Goal: Transaction & Acquisition: Purchase product/service

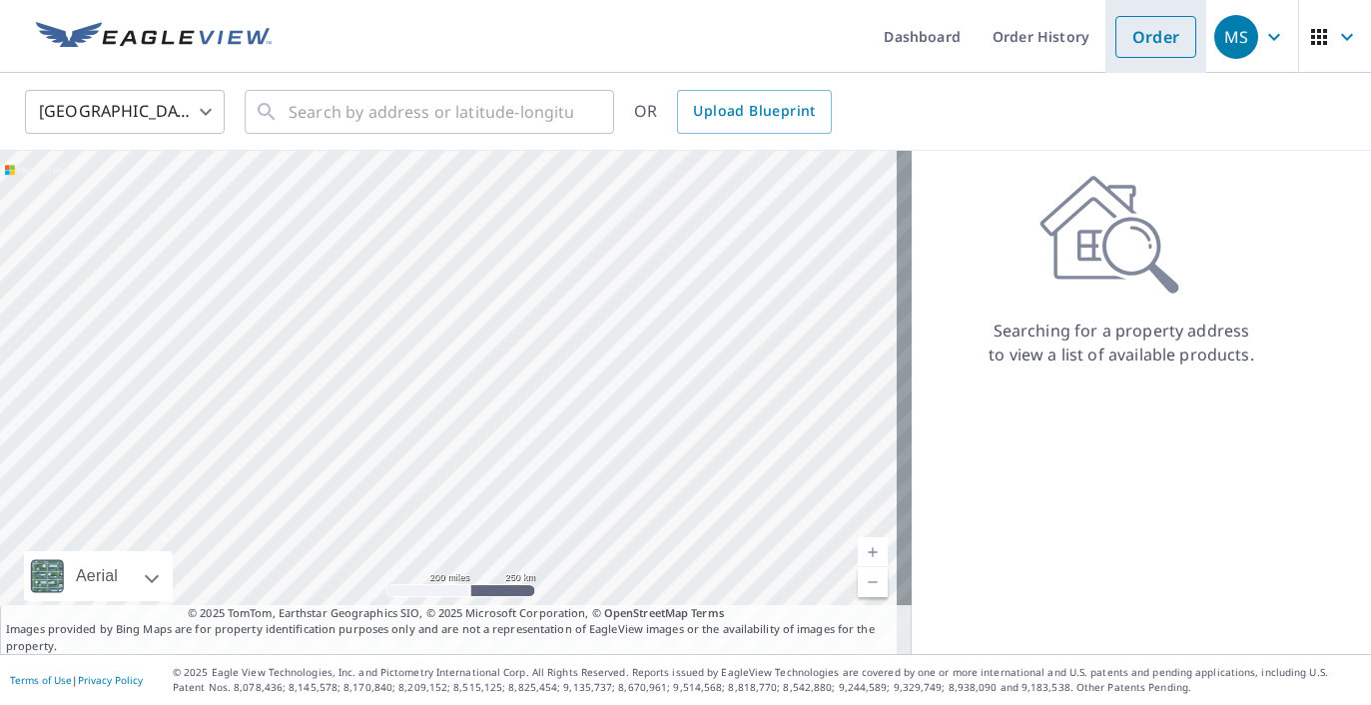
click at [1130, 56] on link "Order" at bounding box center [1156, 37] width 81 height 42
click at [465, 115] on input "text" at bounding box center [431, 112] width 285 height 56
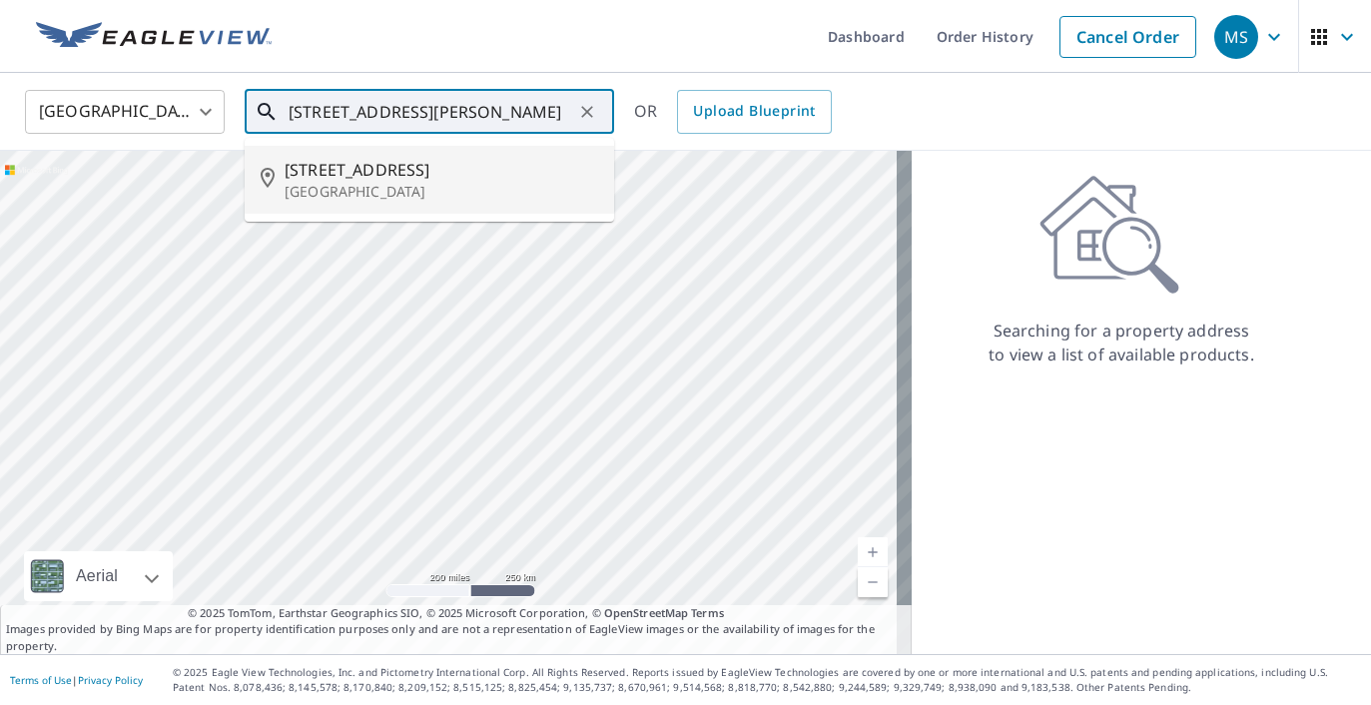
click at [449, 166] on span "[STREET_ADDRESS]" at bounding box center [442, 170] width 314 height 24
type input "[STREET_ADDRESS][PERSON_NAME]"
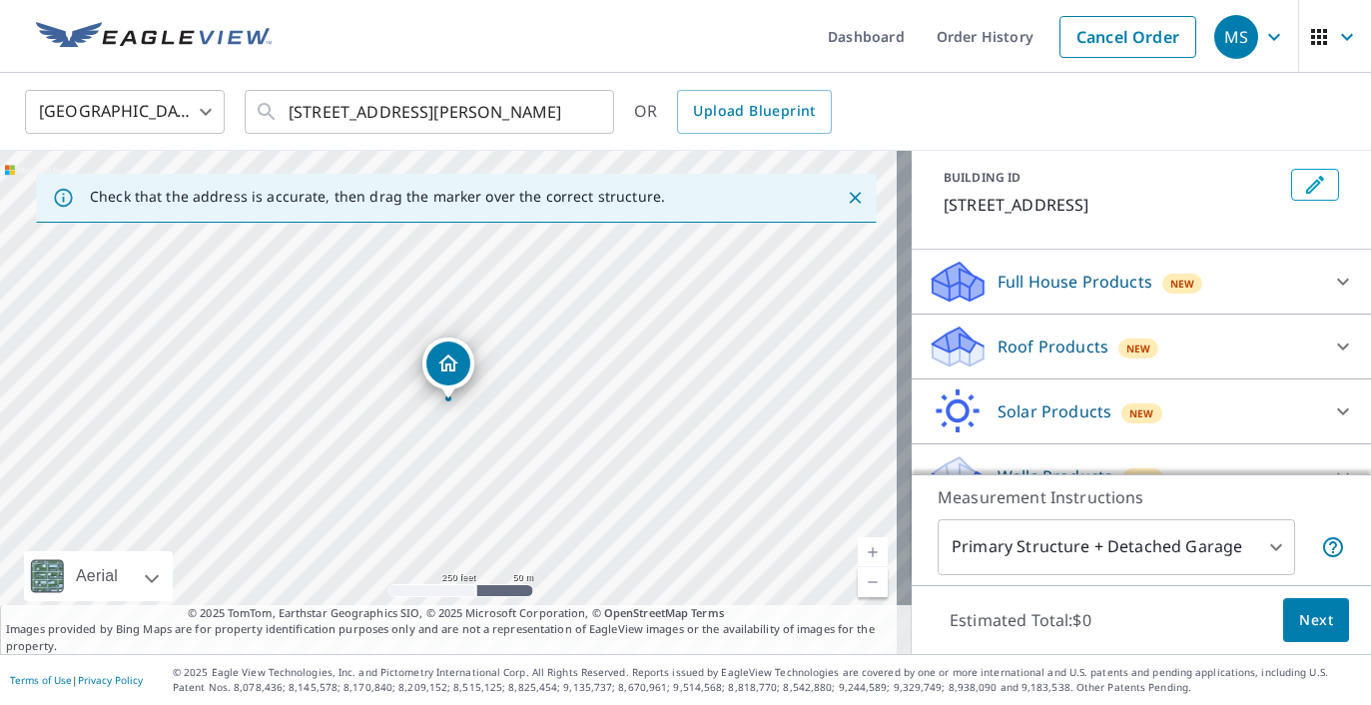
scroll to position [116, 0]
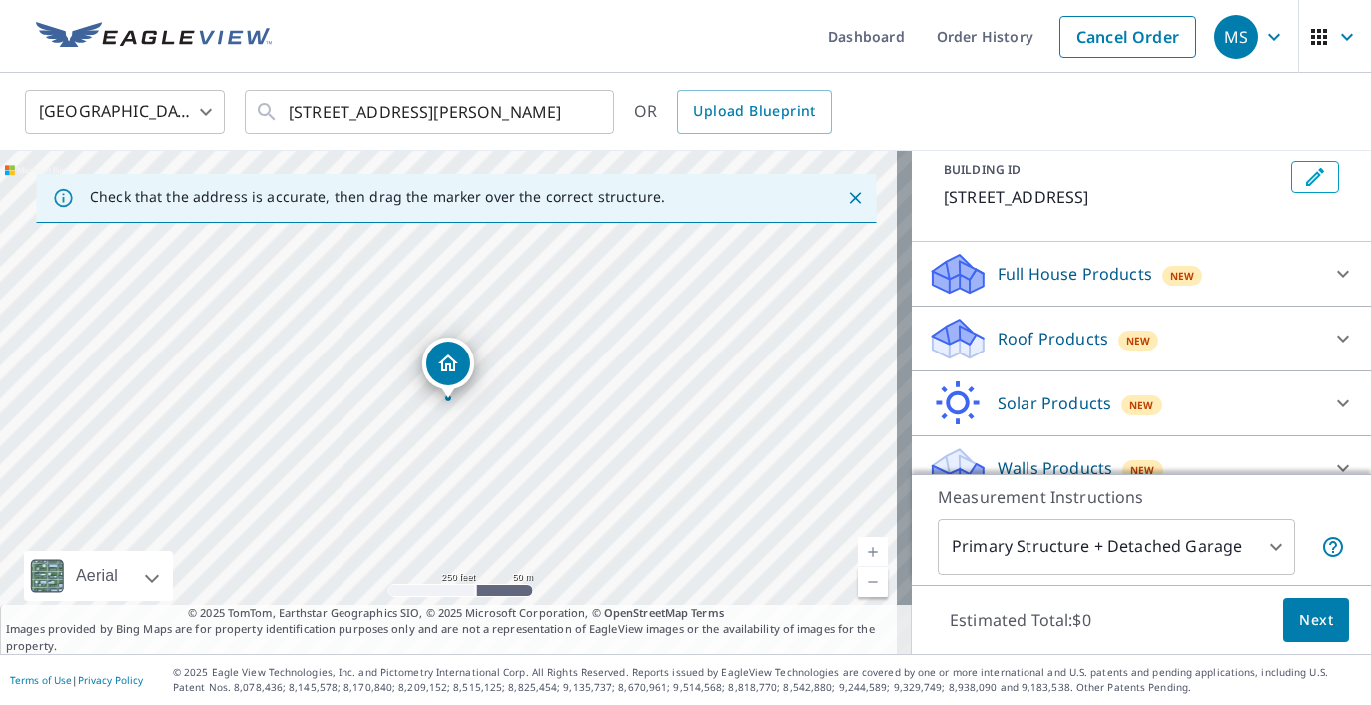
click at [1173, 328] on div "Roof Products New" at bounding box center [1124, 339] width 392 height 47
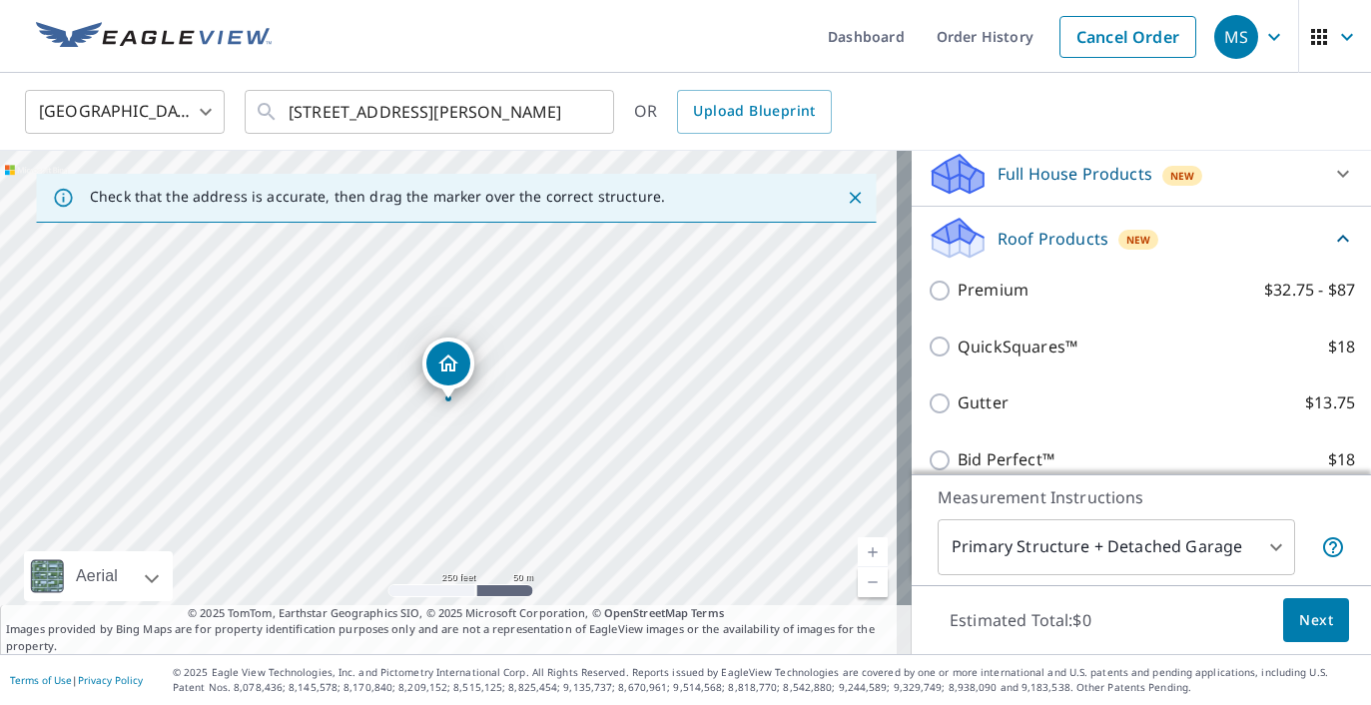
scroll to position [228, 0]
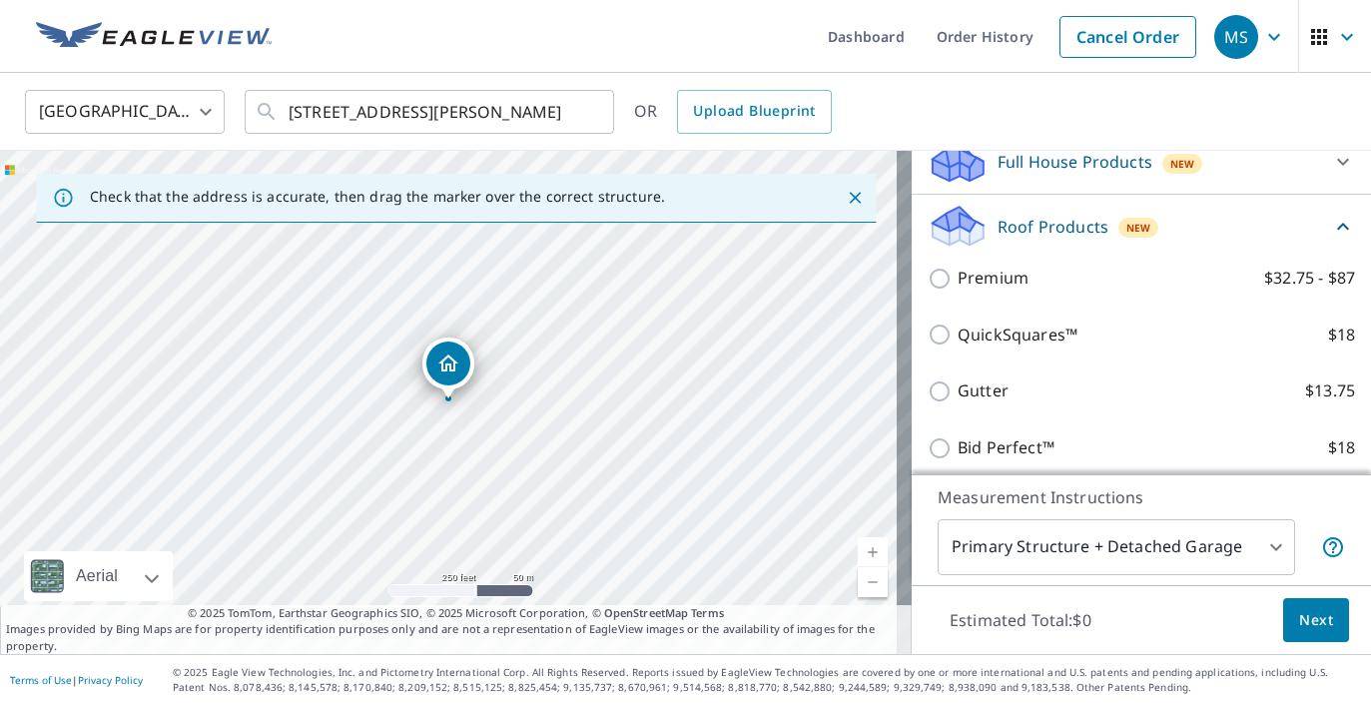
click at [1022, 349] on div "QuickSquares™ $18" at bounding box center [1141, 335] width 427 height 57
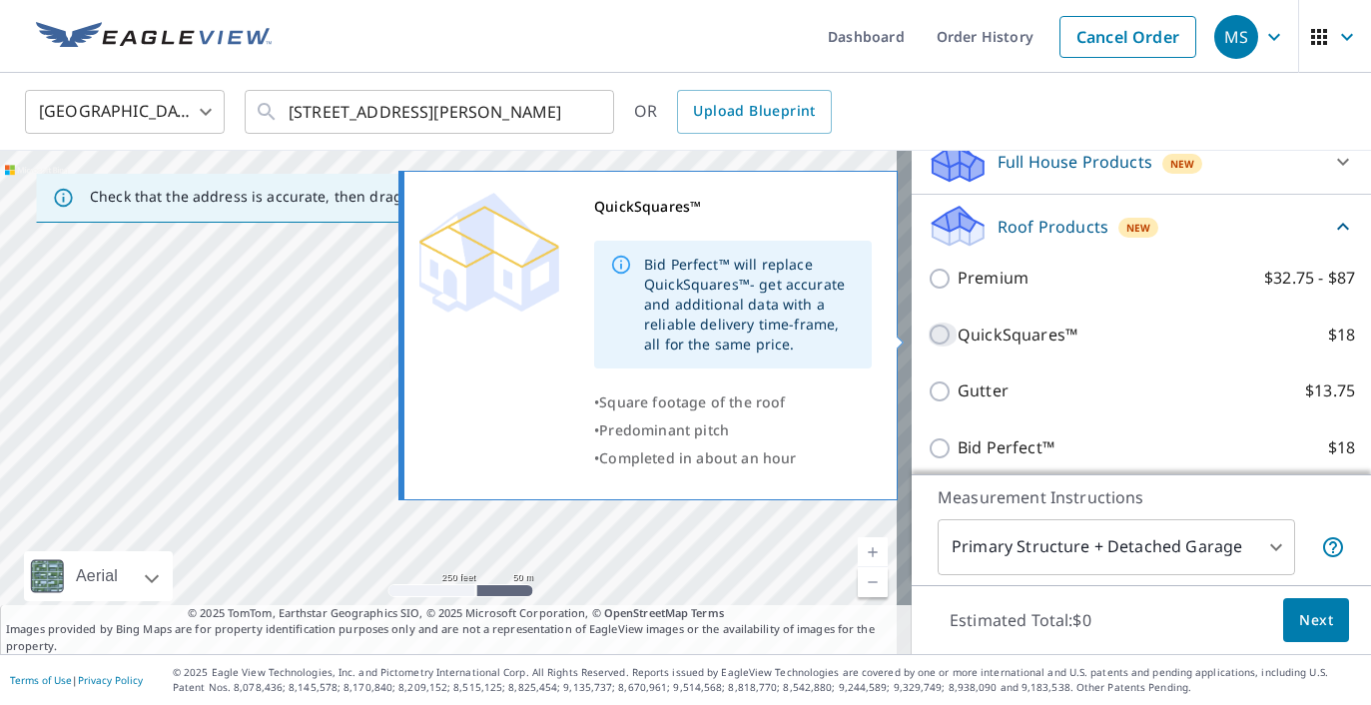
click at [928, 338] on input "QuickSquares™ $18" at bounding box center [943, 335] width 30 height 24
checkbox input "true"
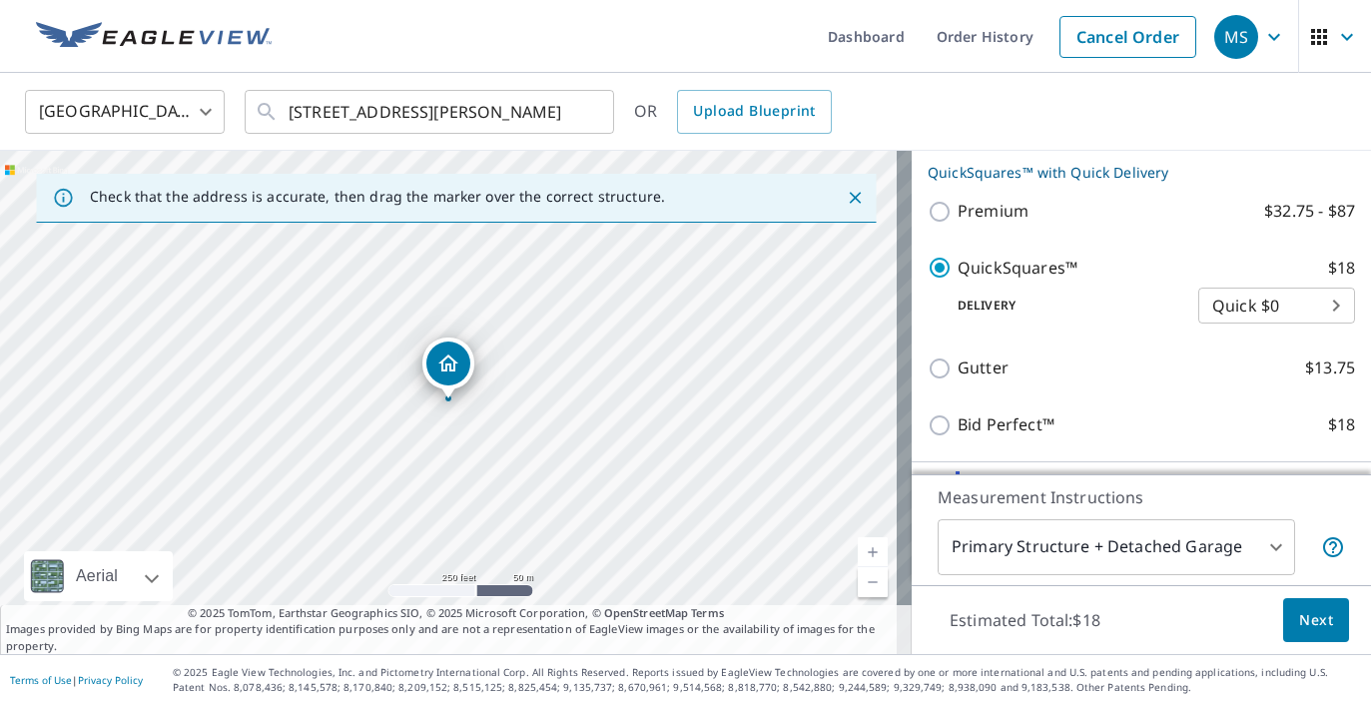
scroll to position [336, 0]
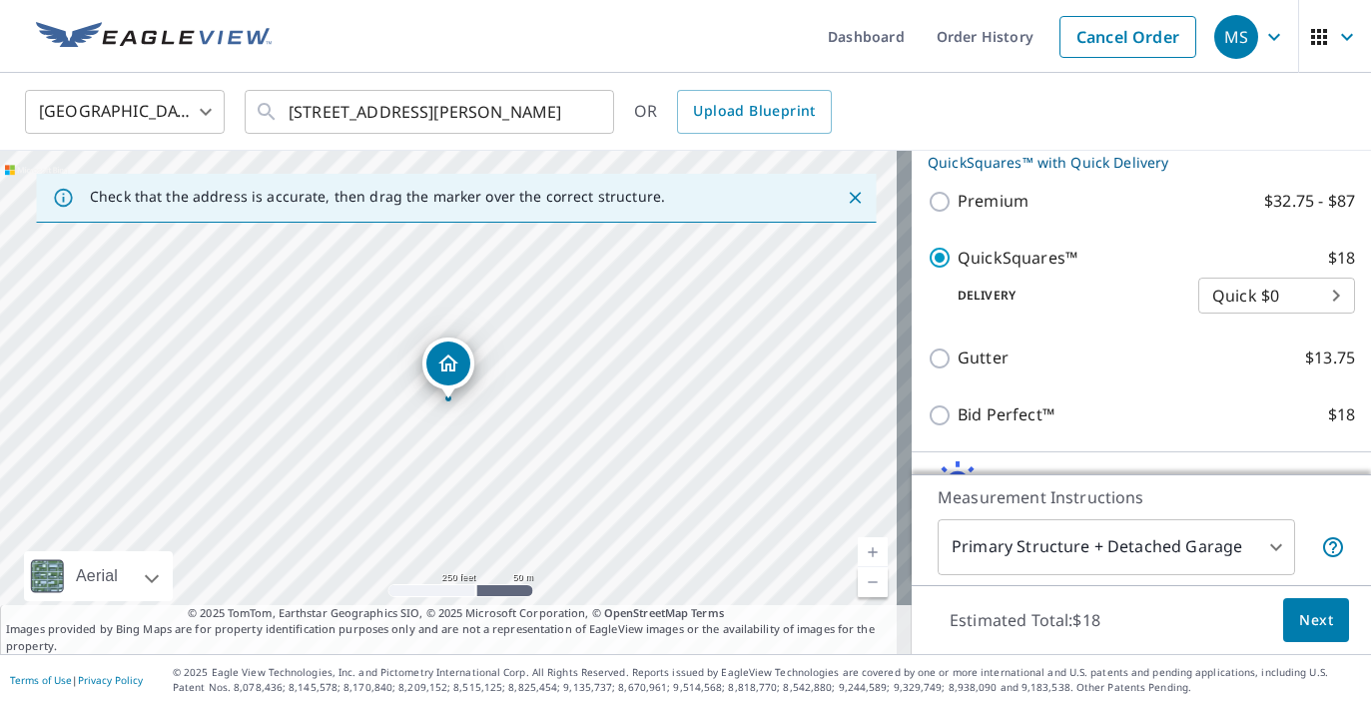
click at [1299, 614] on span "Next" at bounding box center [1316, 620] width 34 height 25
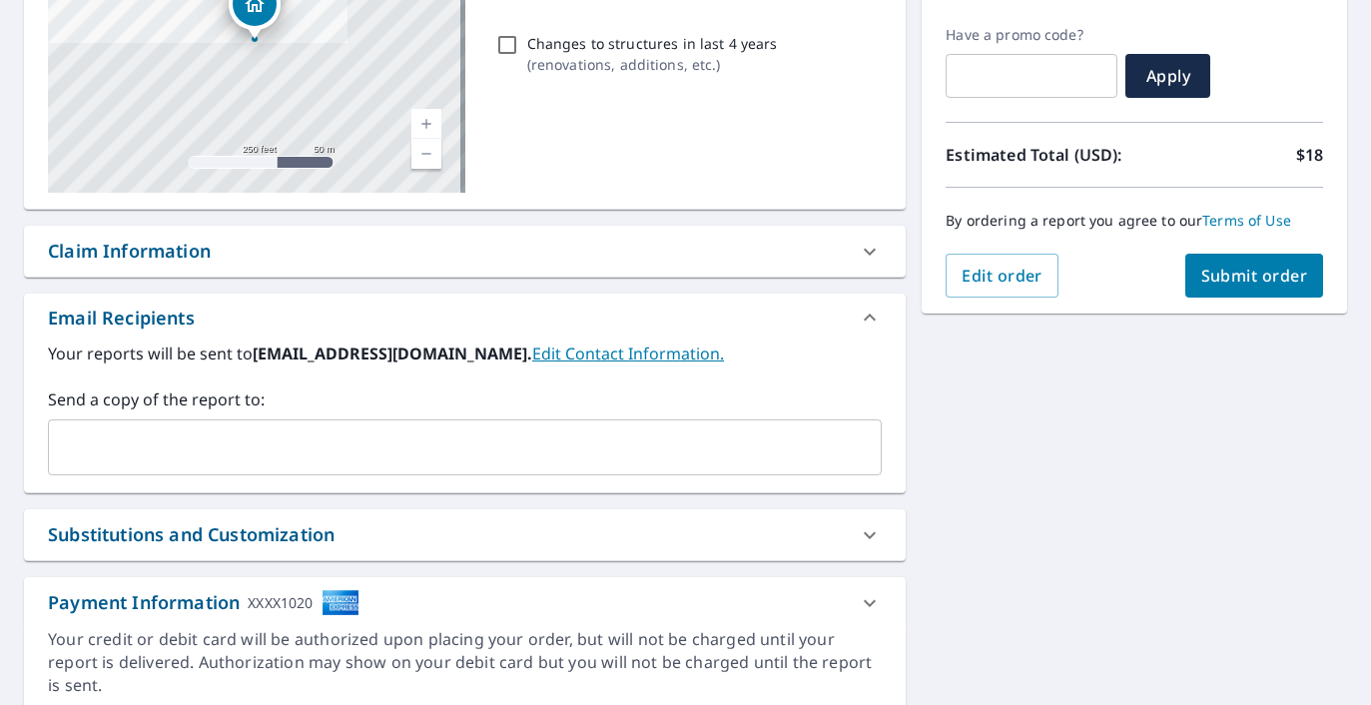
scroll to position [398, 0]
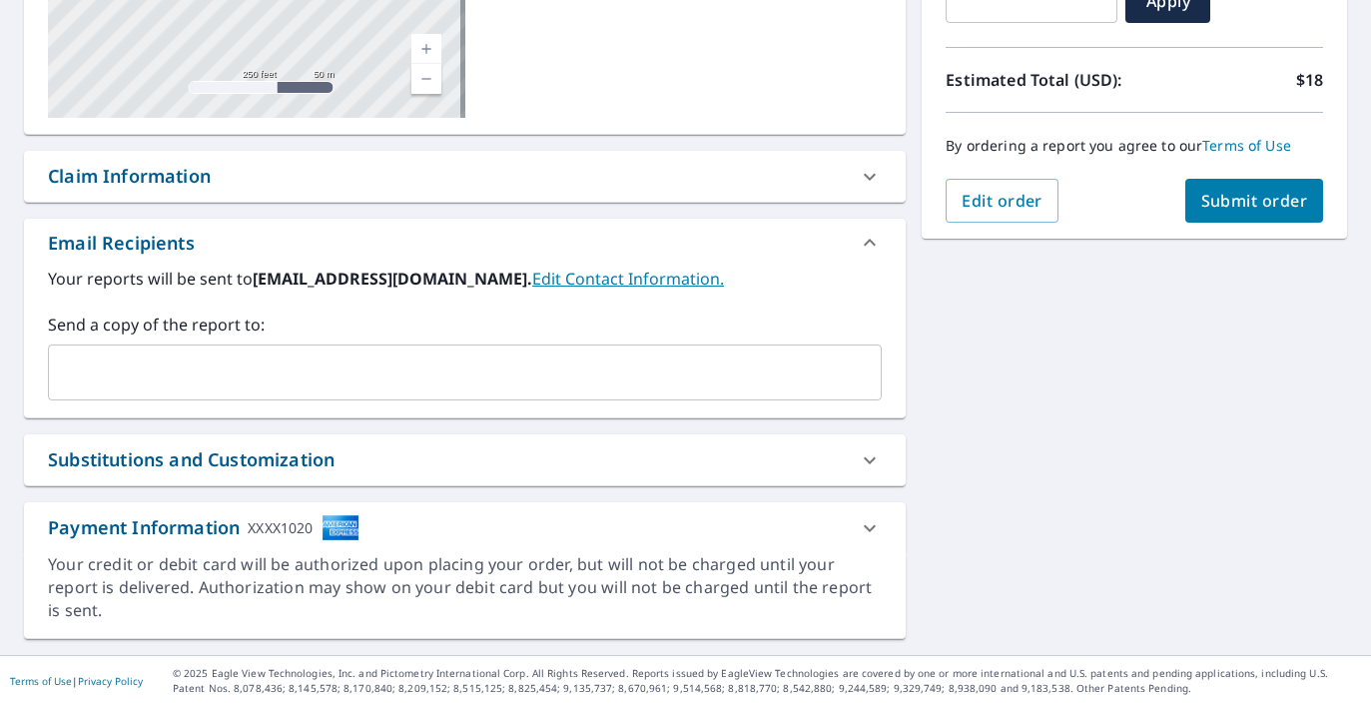
click at [1218, 201] on span "Submit order" at bounding box center [1254, 201] width 107 height 22
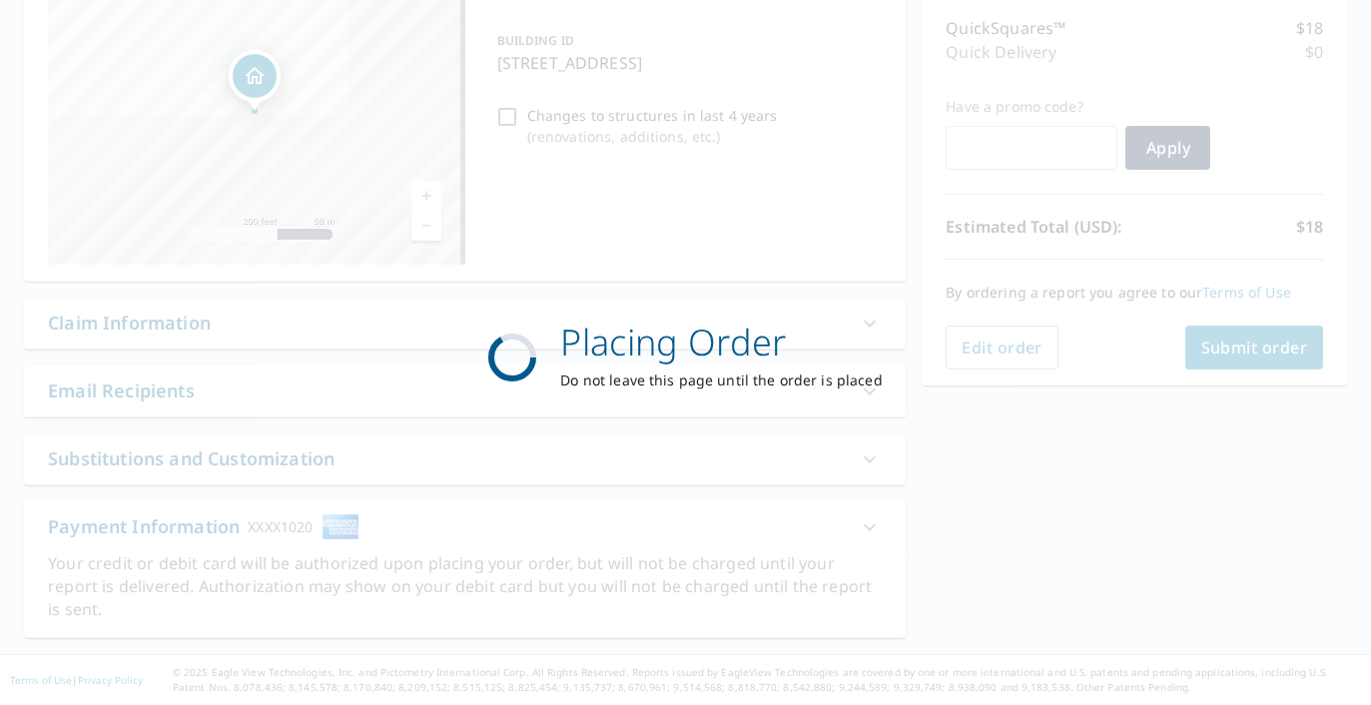
scroll to position [251, 0]
